Goal: Task Accomplishment & Management: Manage account settings

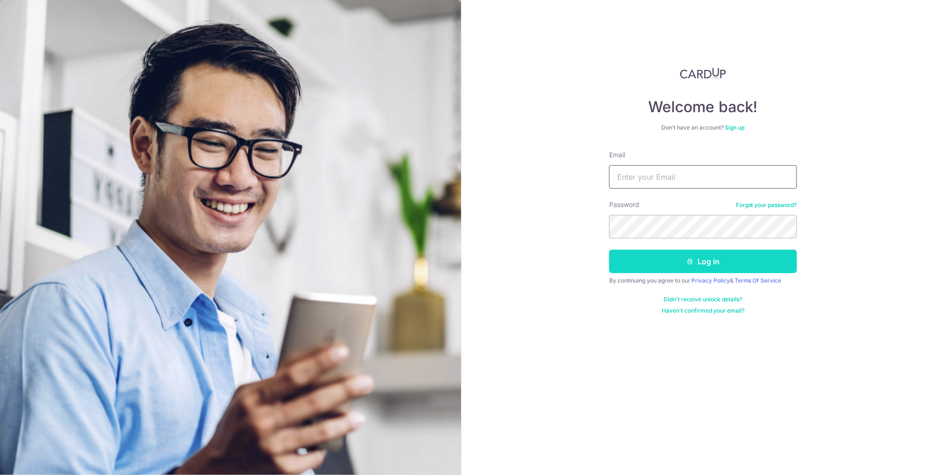
type input "[EMAIL_ADDRESS][DOMAIN_NAME]"
click at [676, 259] on button "Log in" at bounding box center [703, 261] width 188 height 23
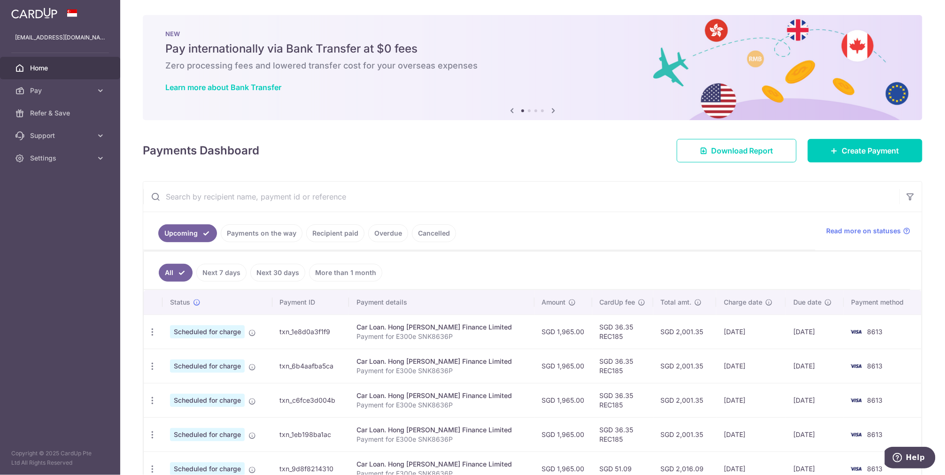
click at [273, 233] on link "Payments on the way" at bounding box center [262, 233] width 82 height 18
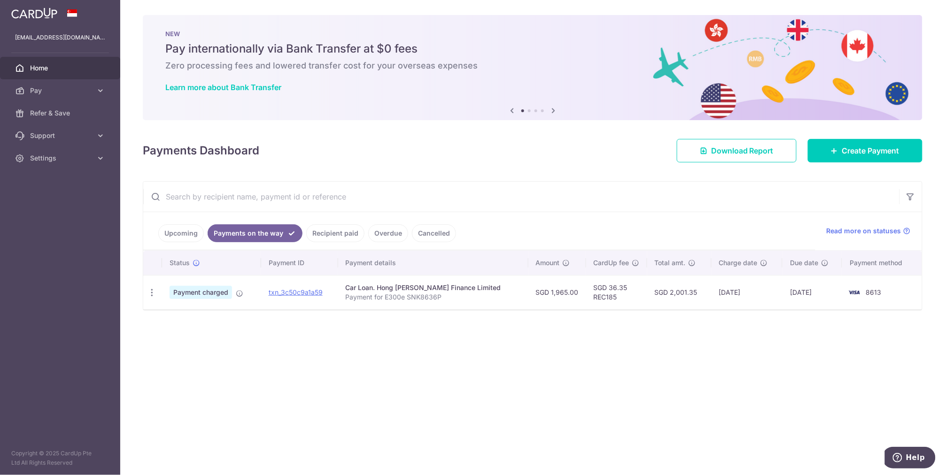
click at [346, 230] on link "Recipient paid" at bounding box center [335, 233] width 58 height 18
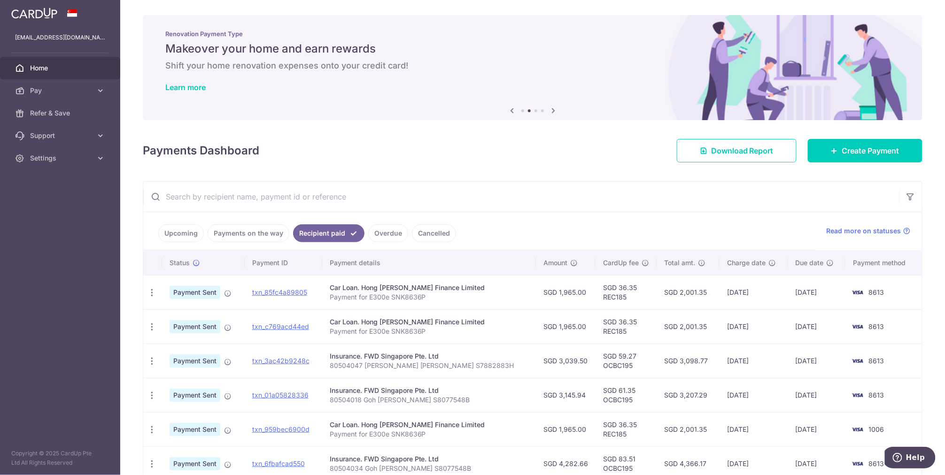
click at [185, 235] on link "Upcoming" at bounding box center [181, 233] width 46 height 18
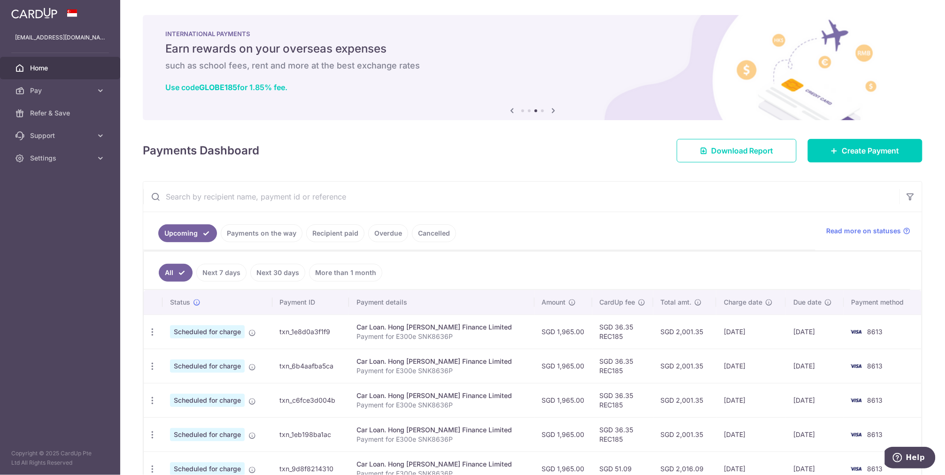
click at [41, 68] on span "Home" at bounding box center [61, 67] width 62 height 9
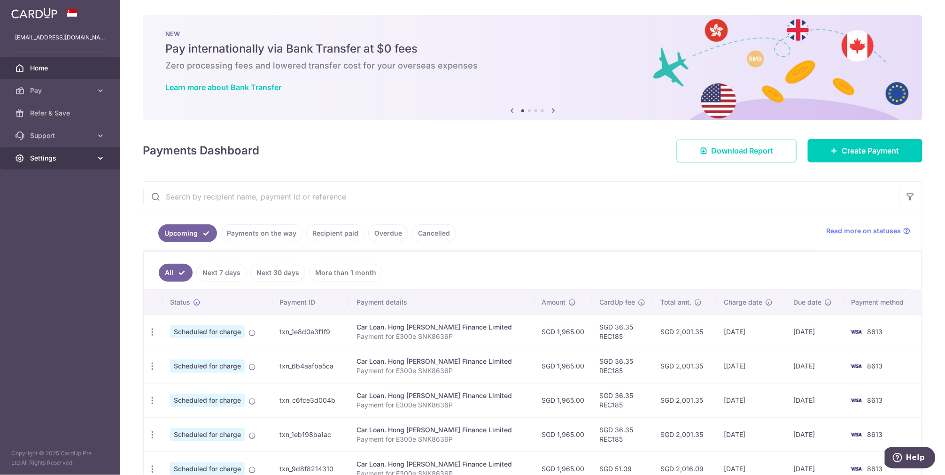
click at [48, 160] on span "Settings" at bounding box center [61, 158] width 62 height 9
click at [62, 202] on span "Logout" at bounding box center [61, 203] width 62 height 9
